Goal: Navigation & Orientation: Find specific page/section

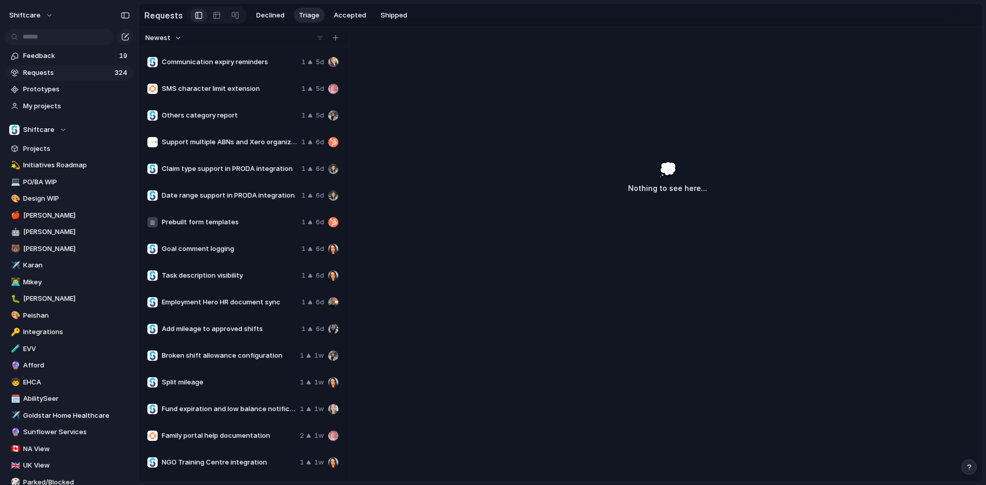
click at [274, 62] on span "Communication expiry reminders" at bounding box center [230, 62] width 136 height 10
